Goal: Information Seeking & Learning: Learn about a topic

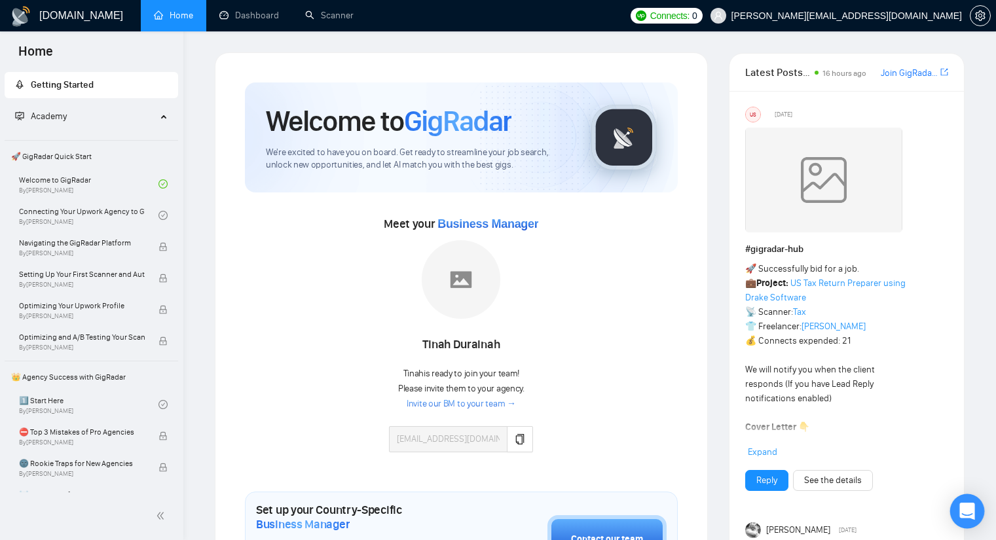
click at [956, 505] on div "Open Intercom Messenger" at bounding box center [967, 511] width 35 height 35
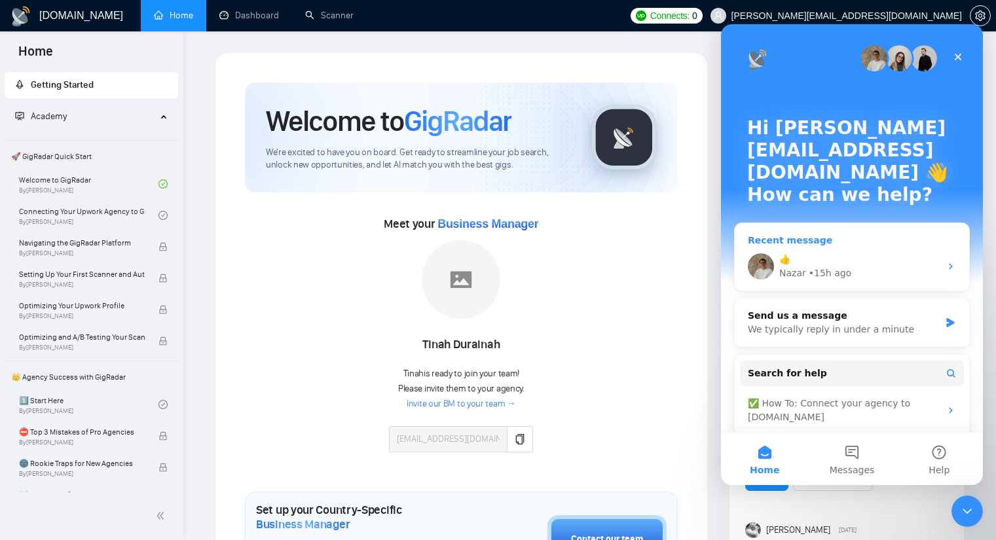
click at [881, 267] on div "Nazar • 15h ago" at bounding box center [859, 274] width 161 height 14
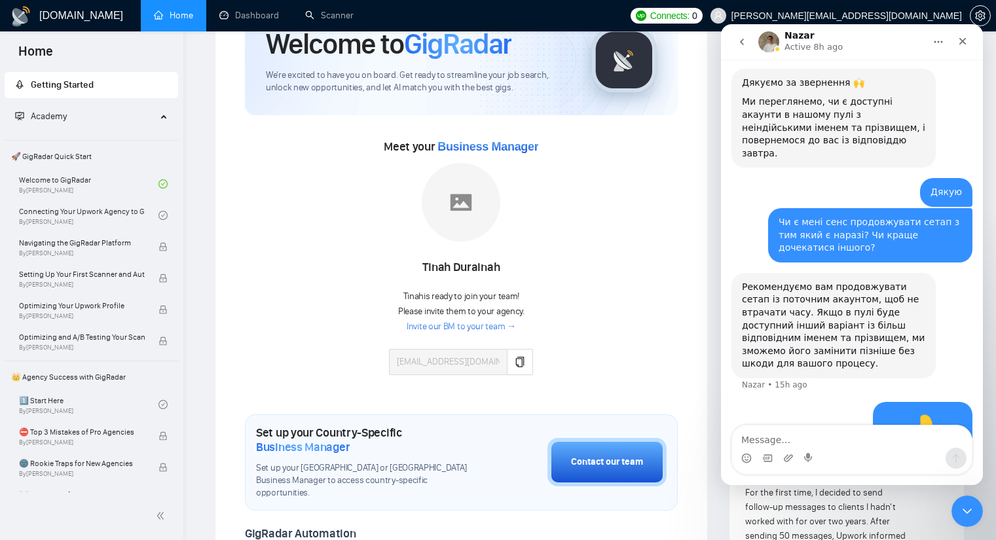
scroll to position [65, 0]
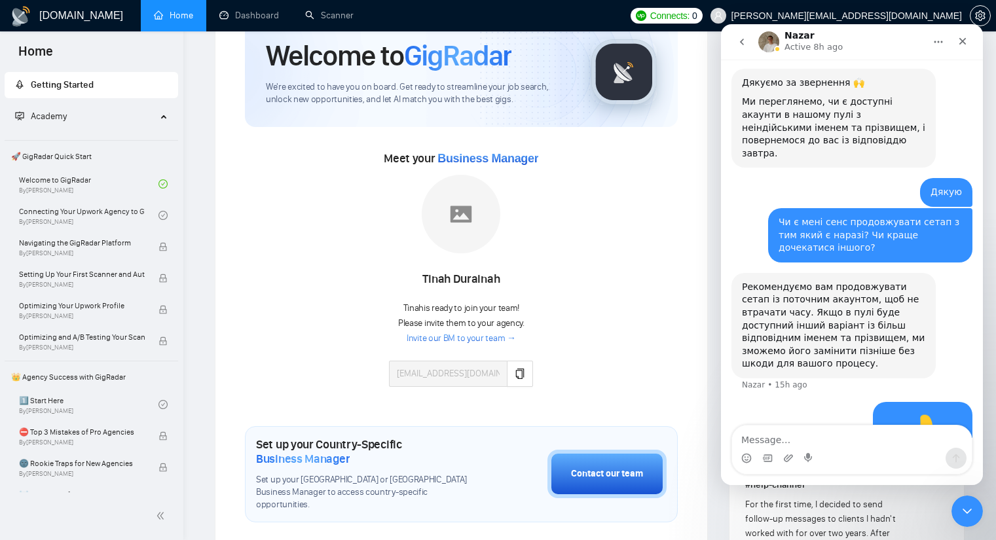
click at [737, 44] on icon "go back" at bounding box center [742, 42] width 10 height 10
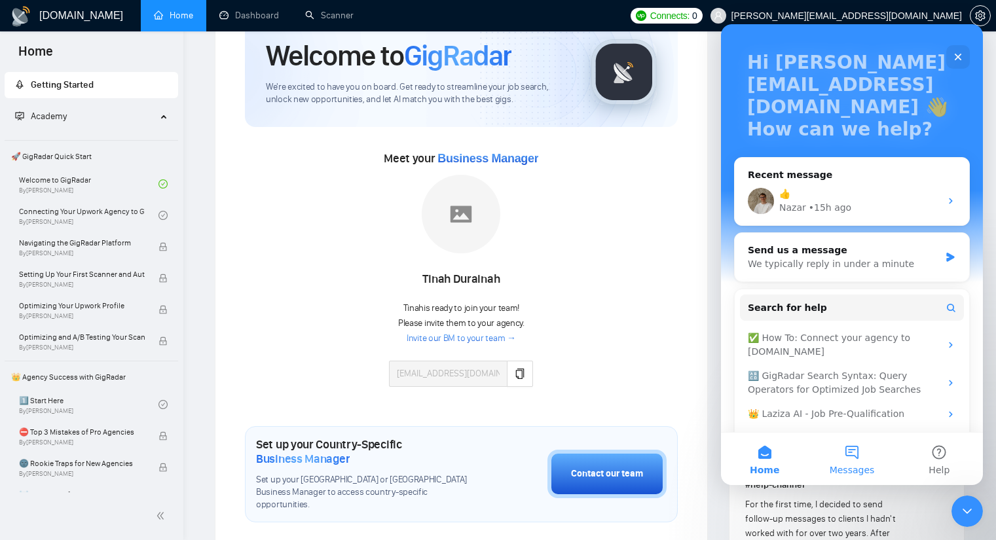
click at [852, 460] on button "Messages" at bounding box center [851, 459] width 87 height 52
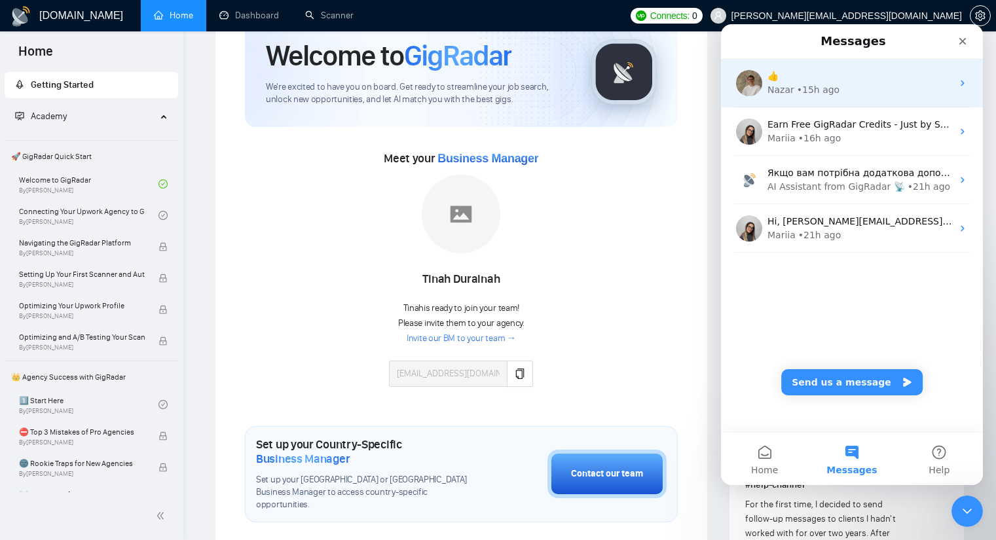
click at [830, 95] on div "• 15h ago" at bounding box center [818, 90] width 43 height 14
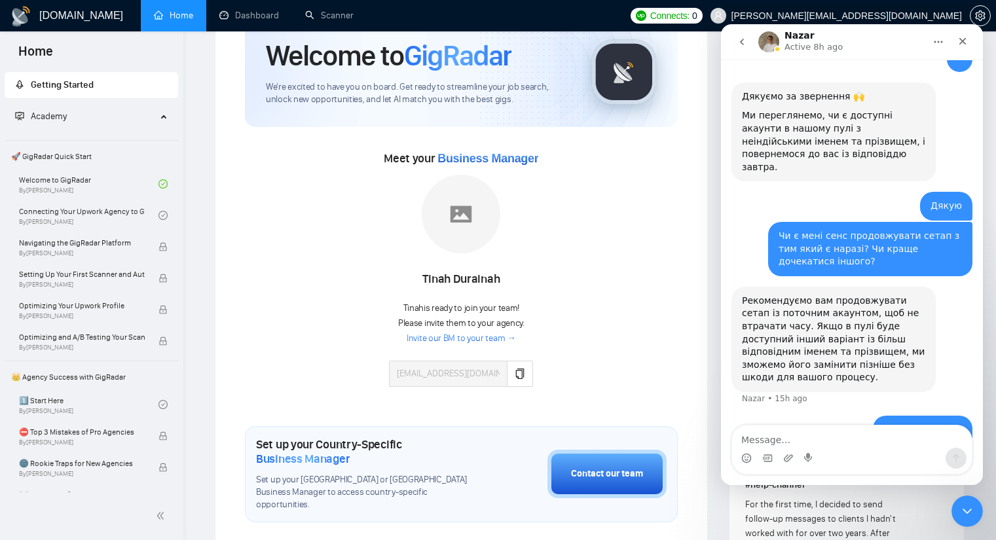
scroll to position [456, 0]
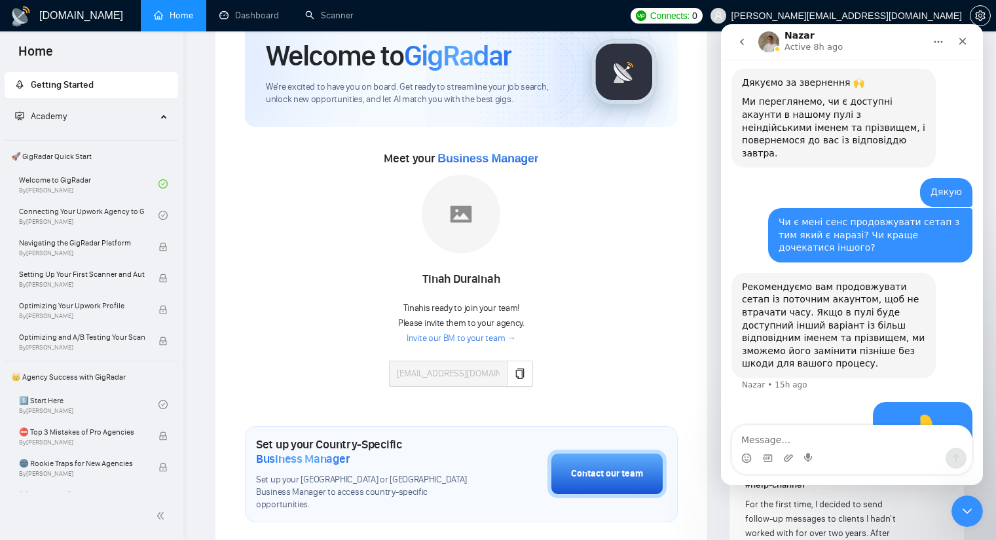
type textarea "D"
type textarea "Вітаю чи є апдейти по цьому питанню?"
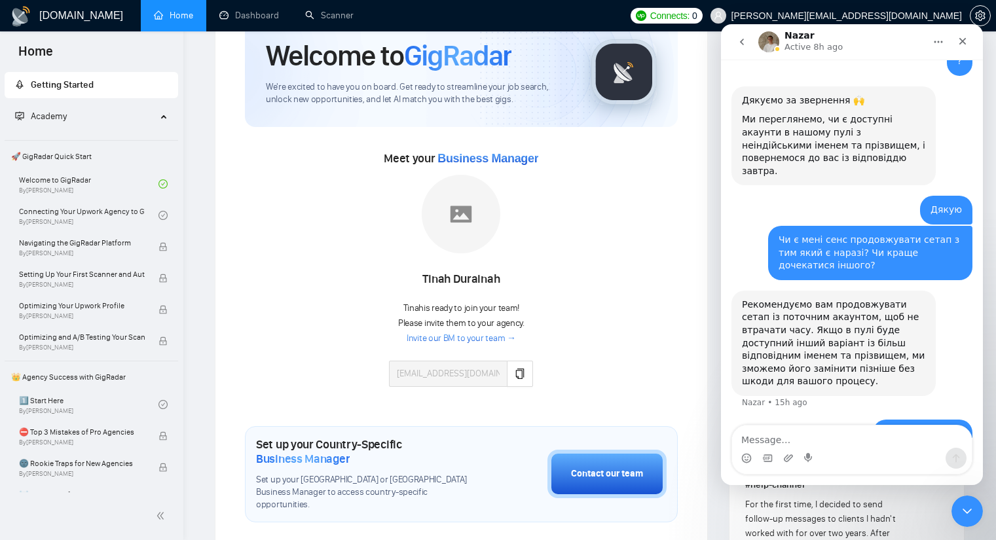
scroll to position [531, 0]
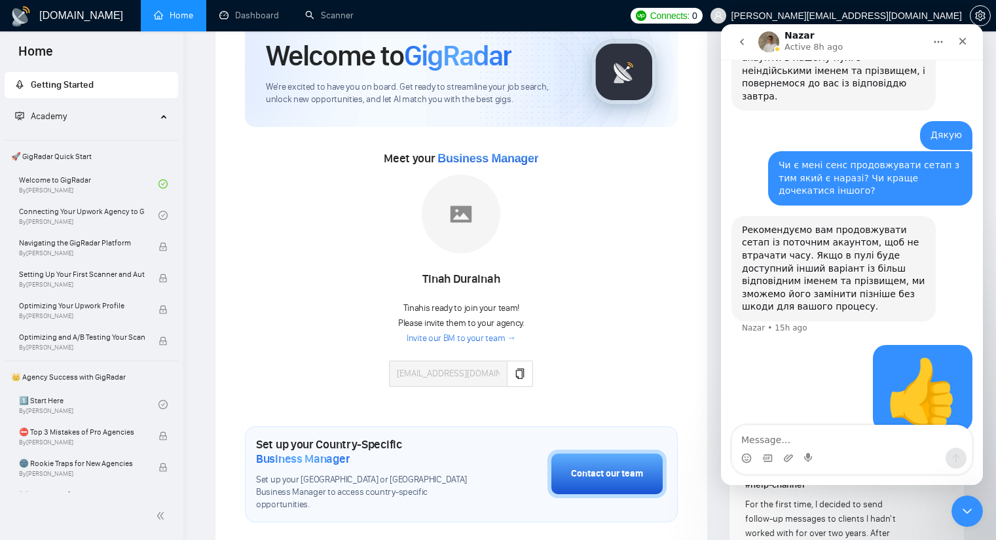
click at [581, 269] on div "Meet your Business Manager Tinah Durainah Tinah is ready to join your team! Ple…" at bounding box center [461, 274] width 433 height 252
click at [521, 375] on icon "copy" at bounding box center [520, 374] width 10 height 10
click at [964, 37] on icon "Close" at bounding box center [963, 41] width 10 height 10
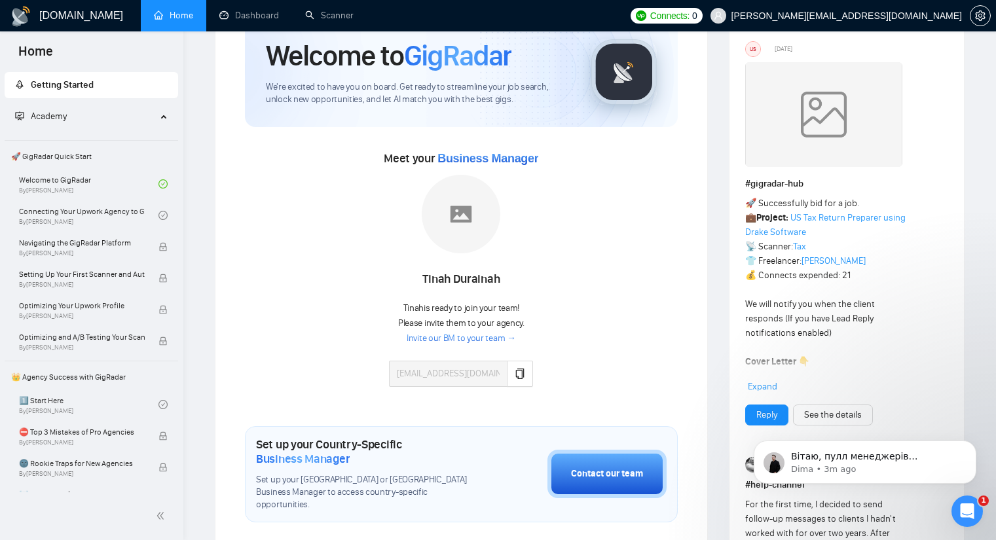
scroll to position [767, 0]
click at [847, 456] on p "Вітаю, пулл менеджерів оновлюється періодично, але не кожного тижня, наприклад.…" at bounding box center [875, 457] width 169 height 13
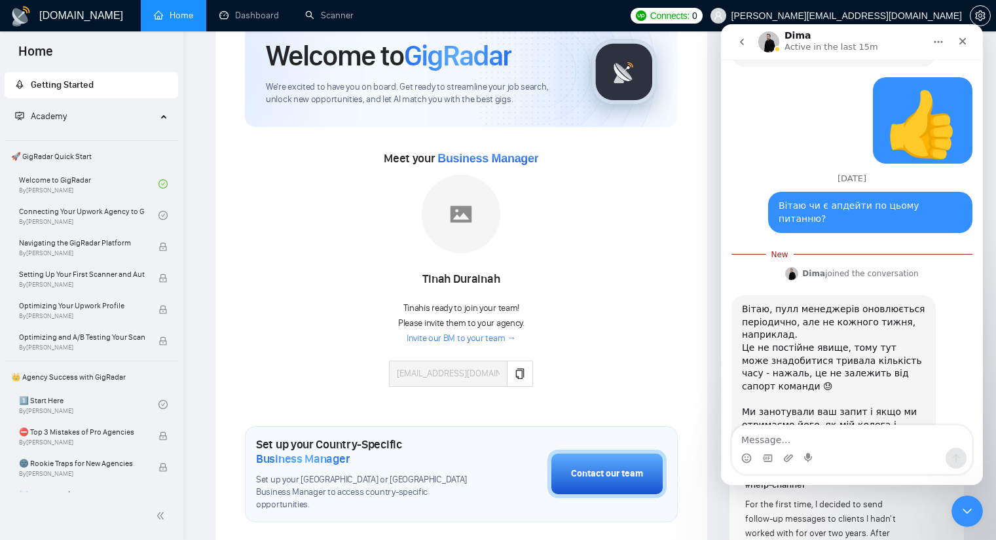
scroll to position [789, 0]
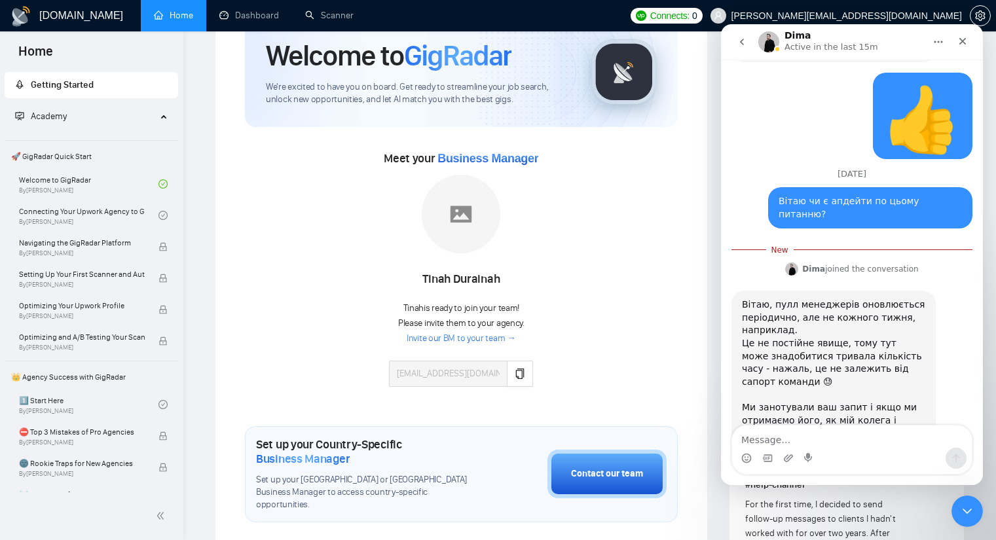
click at [785, 428] on textarea "Message…" at bounding box center [852, 437] width 240 height 22
type textarea "Дякую!"
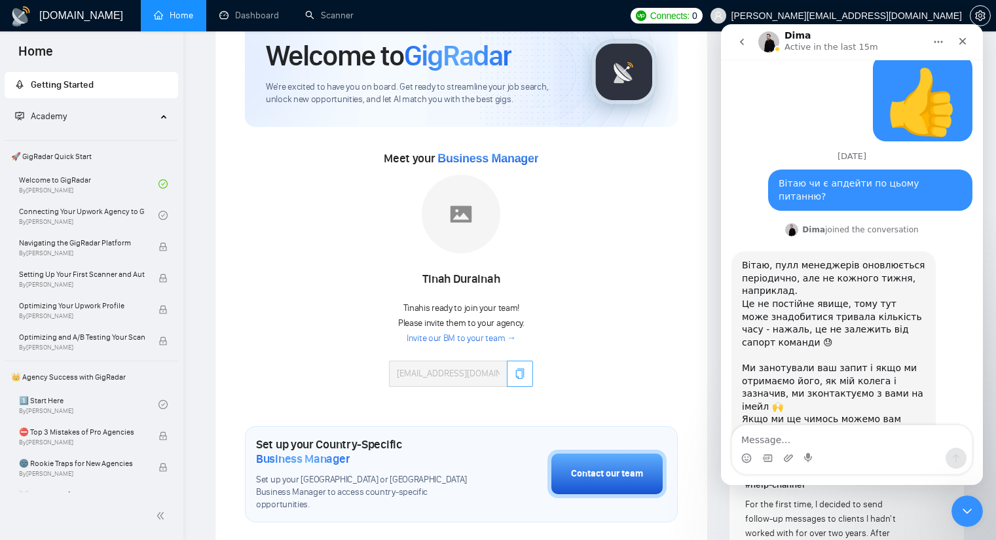
click at [516, 376] on icon "copy" at bounding box center [520, 374] width 9 height 10
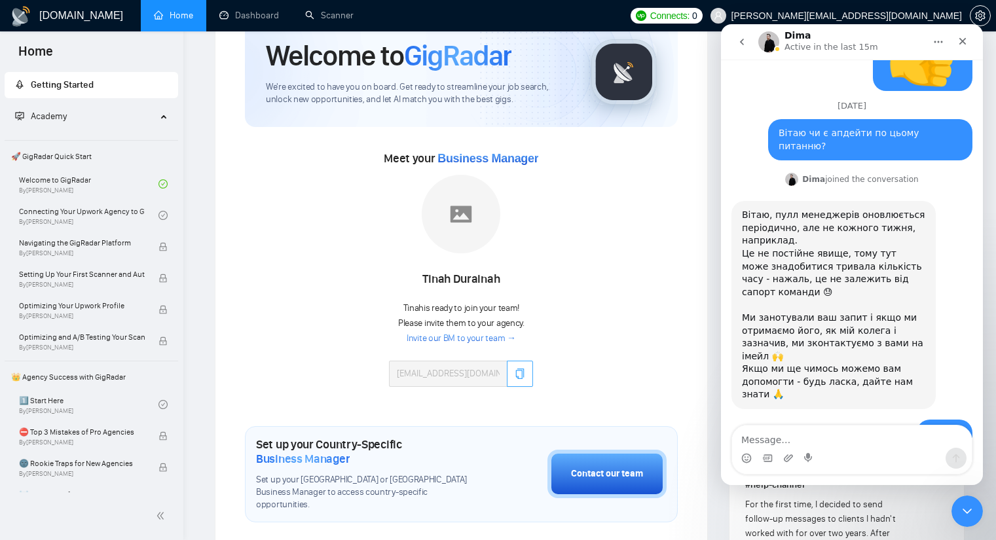
scroll to position [858, 0]
click at [521, 369] on icon "copy" at bounding box center [520, 374] width 9 height 10
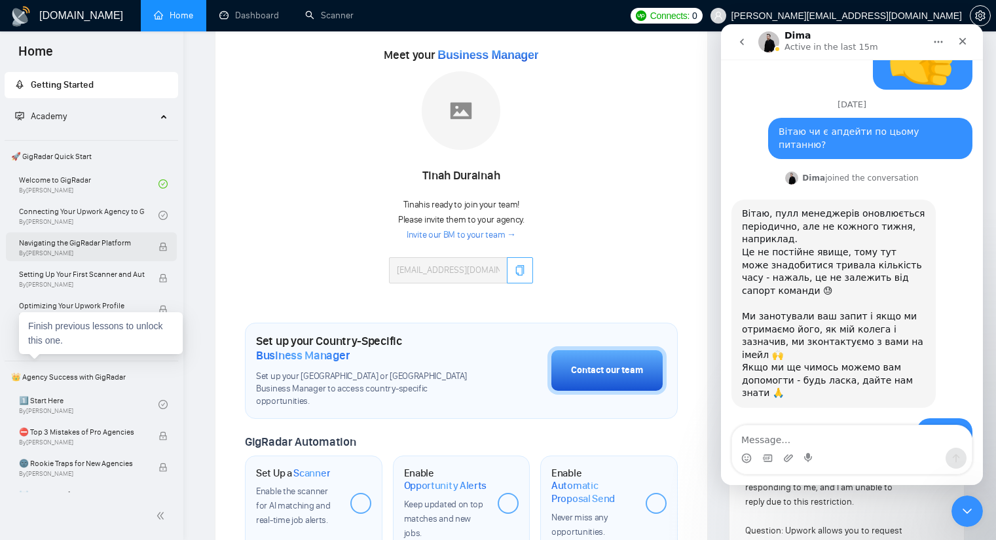
scroll to position [131, 0]
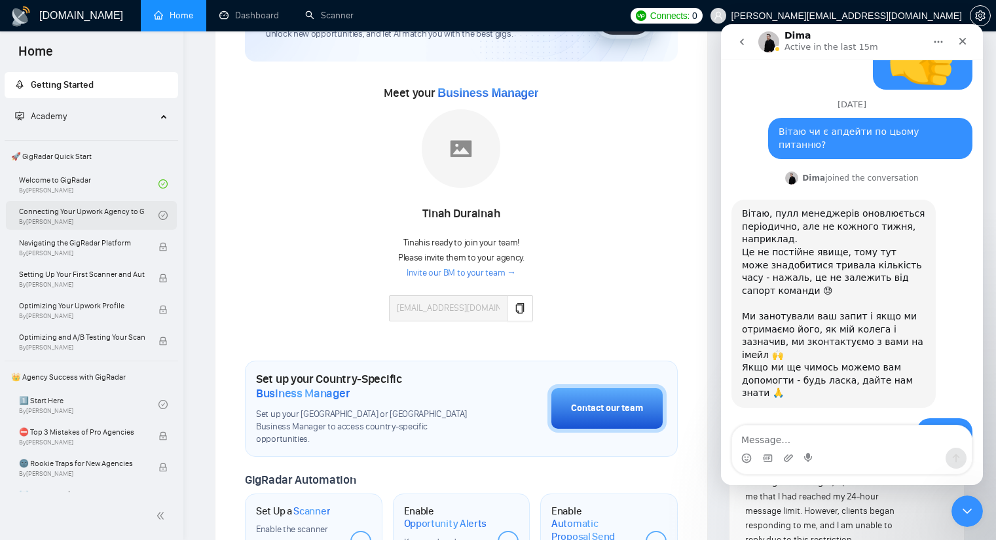
click at [109, 215] on link "Connecting Your Upwork Agency to GigRadar By Vlad Timinsky" at bounding box center [89, 215] width 140 height 29
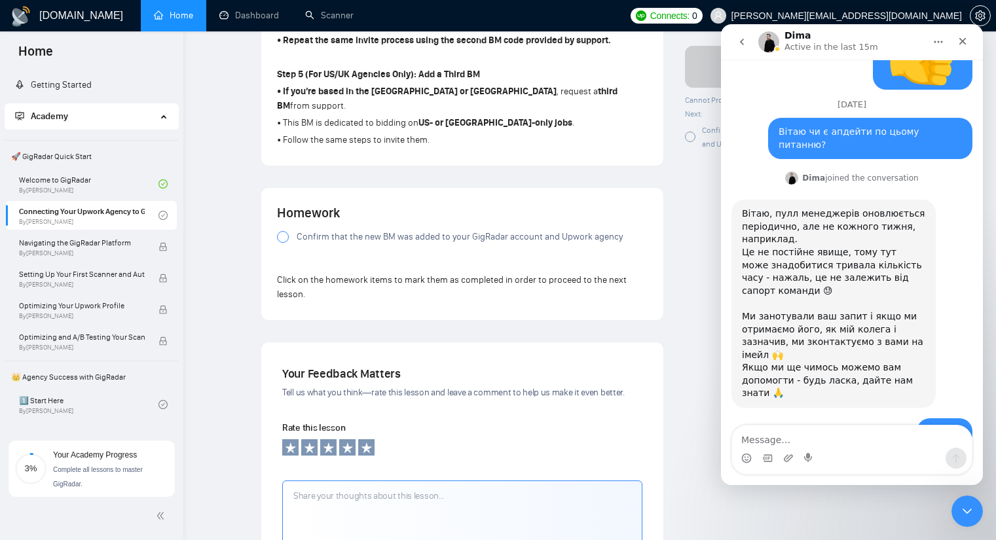
scroll to position [851, 0]
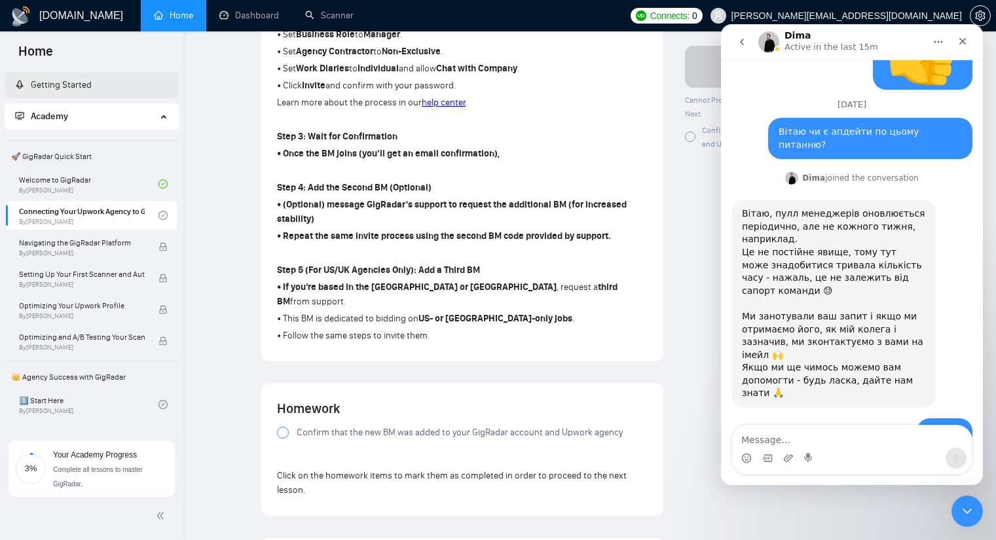
click at [77, 90] on link "Getting Started" at bounding box center [53, 84] width 77 height 11
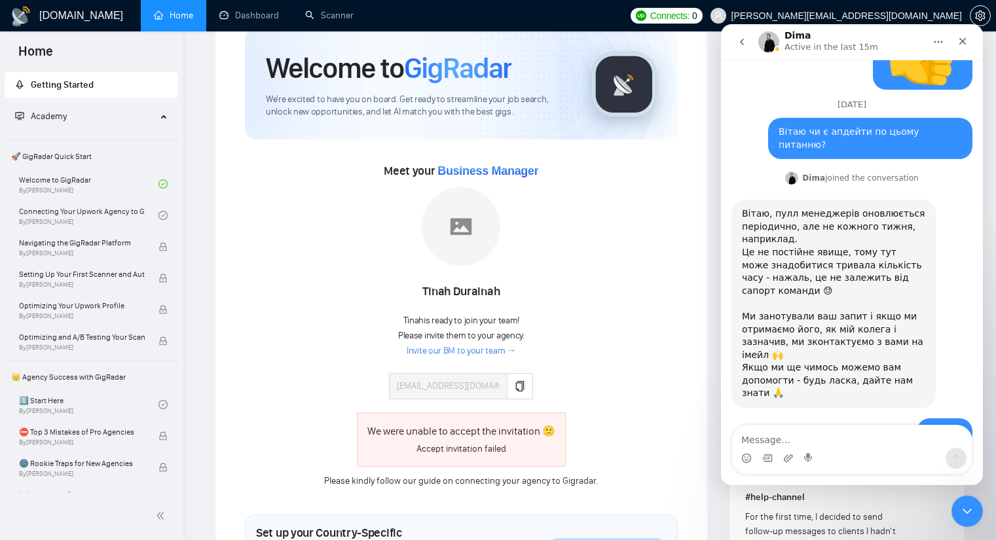
scroll to position [65, 0]
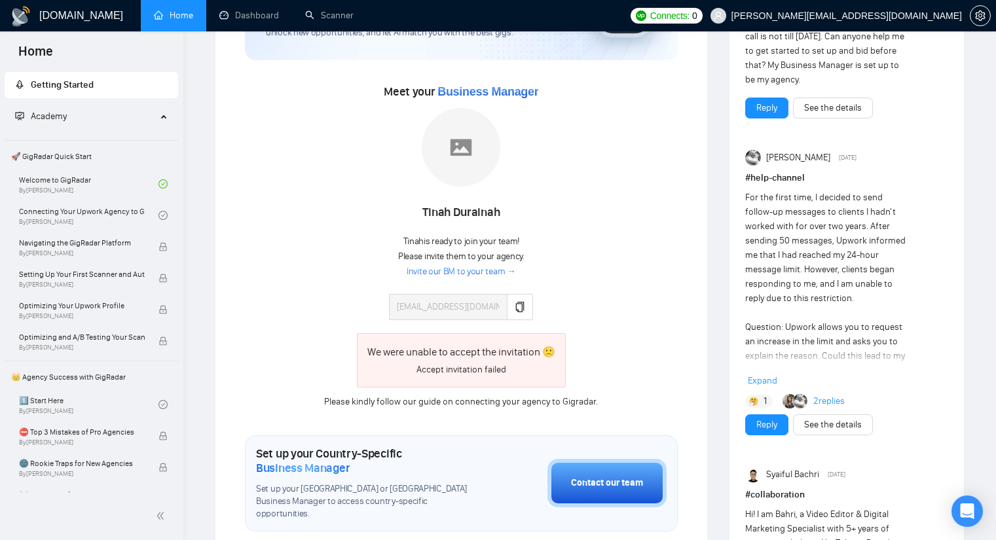
scroll to position [131, 0]
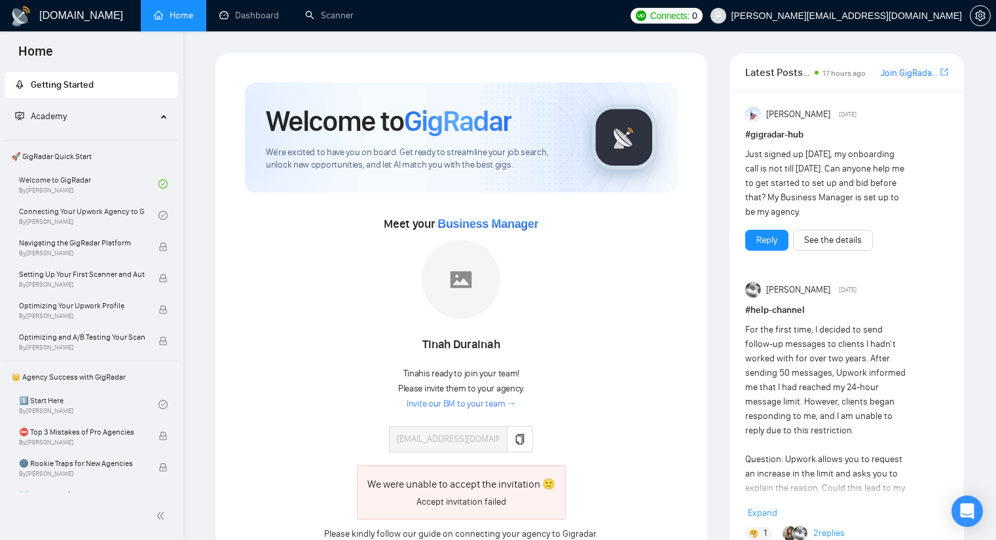
click at [496, 224] on span "Business Manager" at bounding box center [487, 223] width 101 height 13
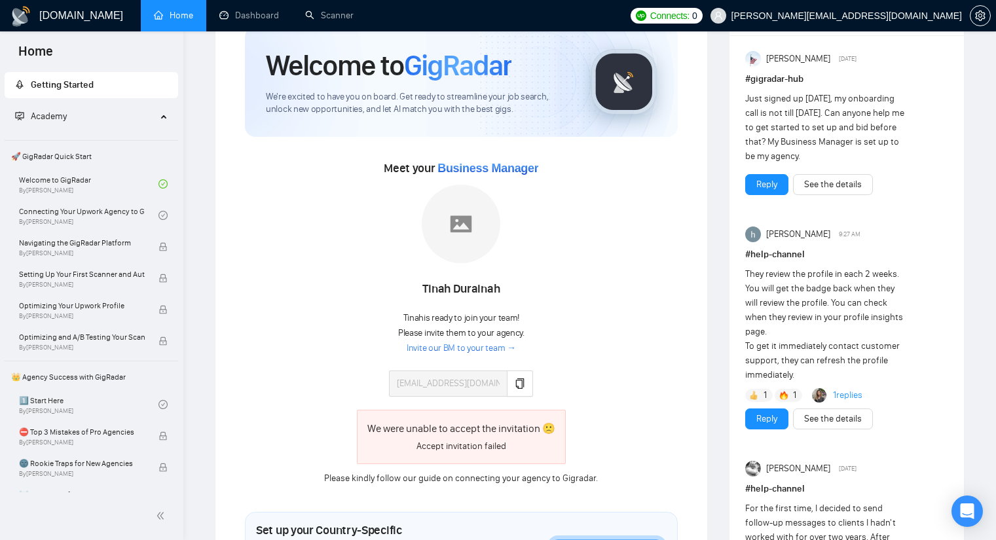
scroll to position [131, 0]
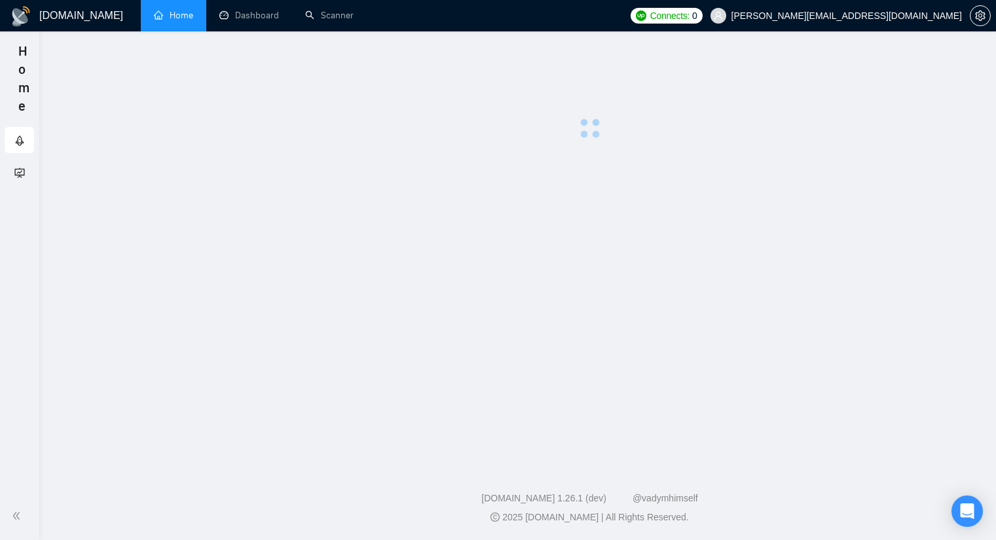
scroll to position [131, 0]
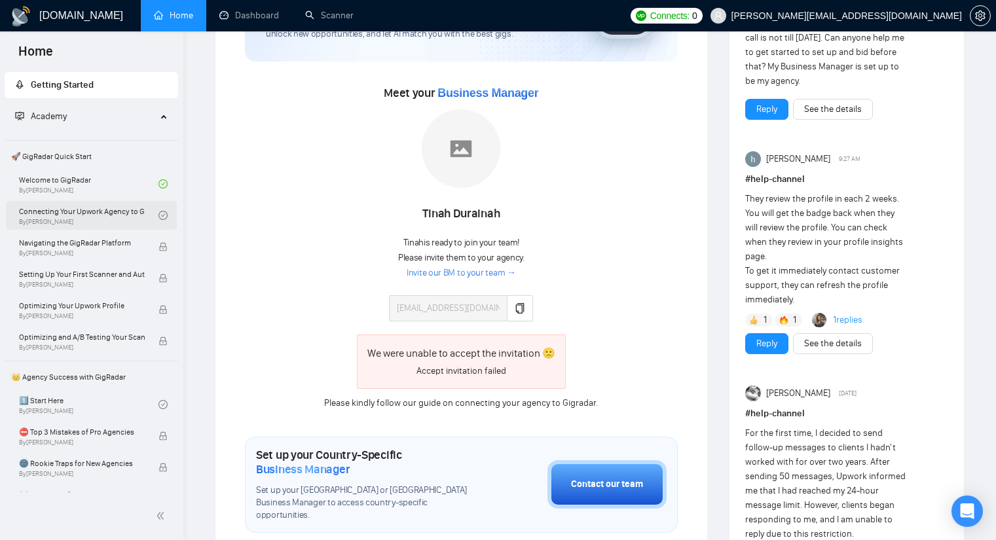
click at [92, 227] on link "Connecting Your Upwork Agency to GigRadar By Vlad Timinsky" at bounding box center [89, 215] width 140 height 29
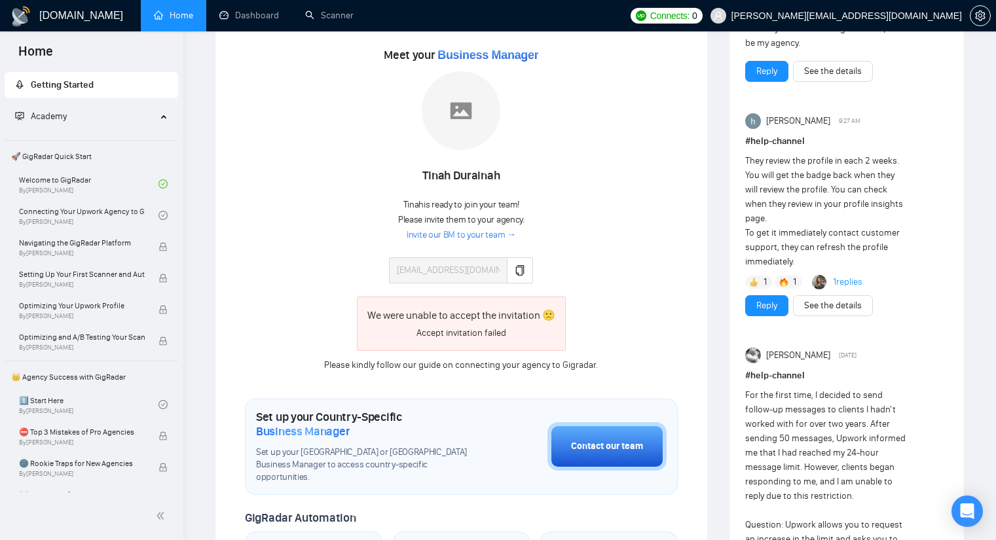
scroll to position [196, 0]
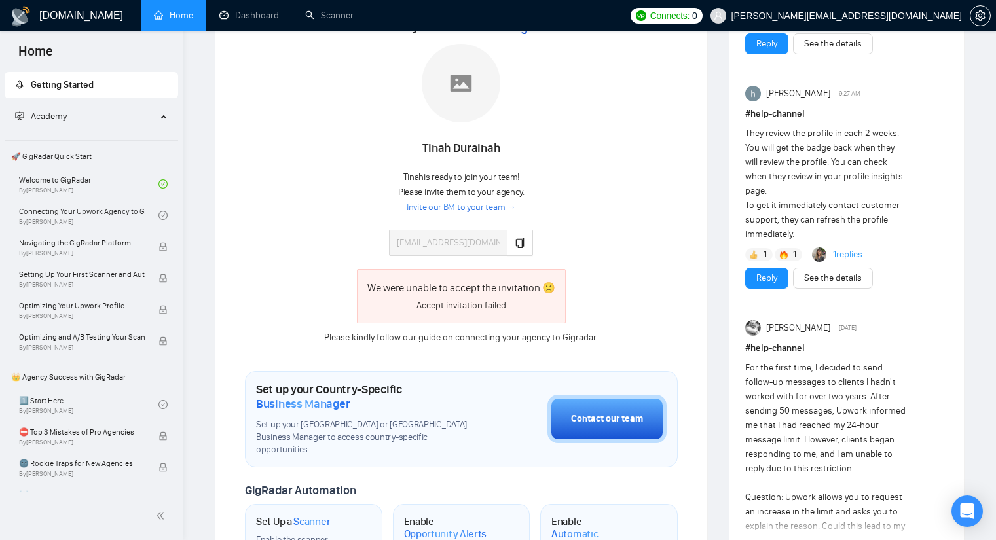
click at [468, 289] on div "We were unable to accept the invitation 🙁" at bounding box center [461, 288] width 188 height 16
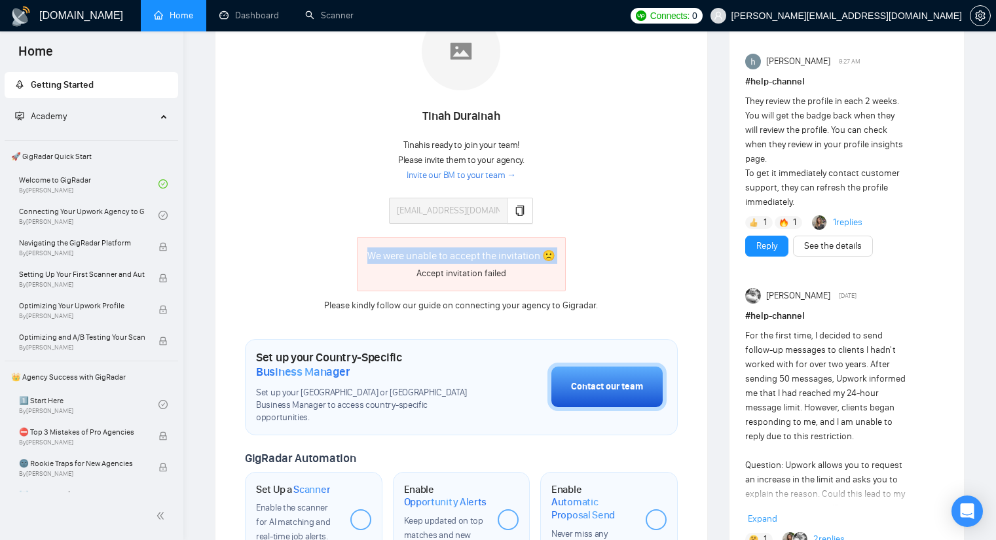
scroll to position [262, 0]
